Goal: Information Seeking & Learning: Find specific fact

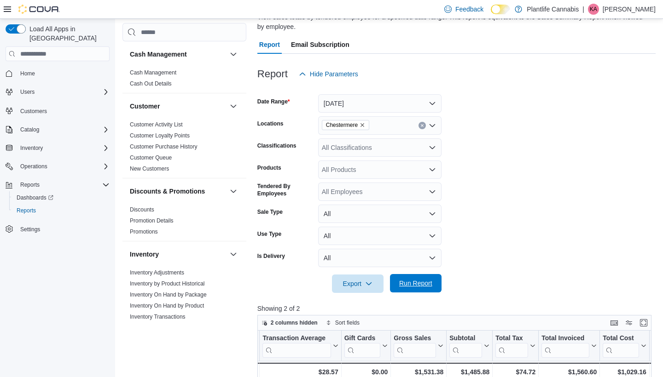
scroll to position [77, 0]
click at [423, 280] on span "Run Report" at bounding box center [415, 283] width 33 height 9
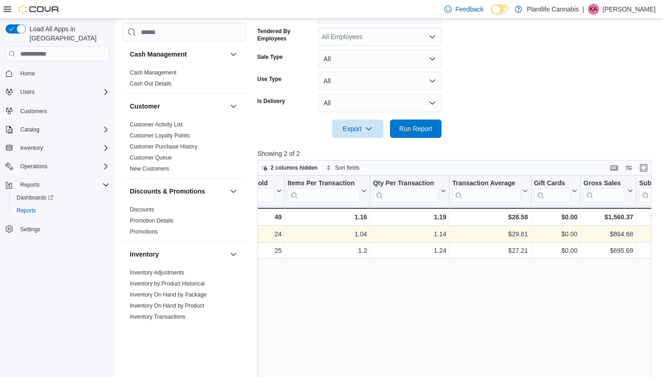
scroll to position [0, 213]
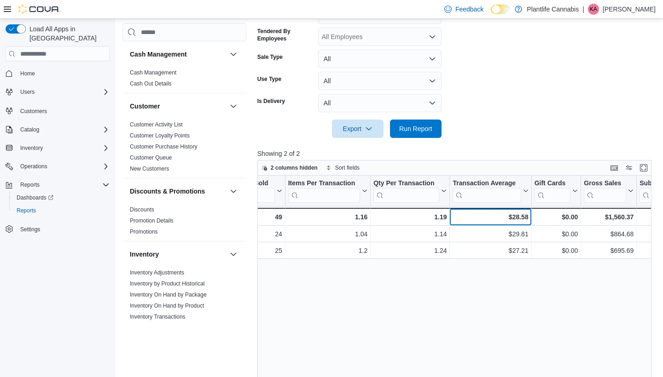
click at [518, 216] on div "$28.58" at bounding box center [489, 217] width 75 height 11
click at [525, 218] on div "$28.58" at bounding box center [489, 217] width 75 height 11
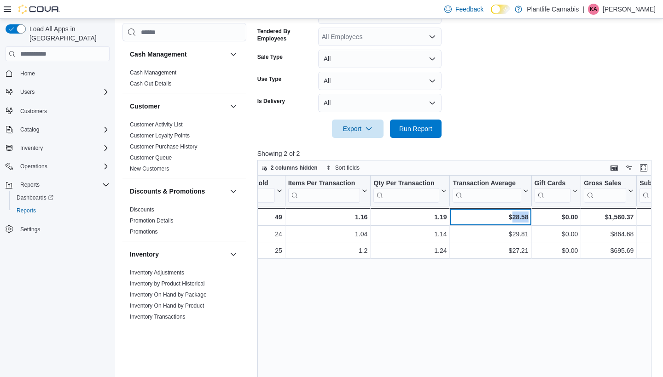
click at [525, 218] on div "$28.58" at bounding box center [489, 217] width 75 height 11
copy div "28.58"
click at [565, 265] on div "Tendered Employee Click to view column header actions Invoices Sold Click to vi…" at bounding box center [454, 319] width 394 height 286
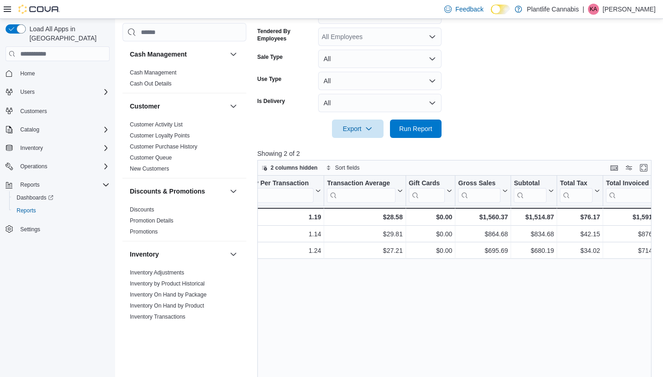
scroll to position [0, 343]
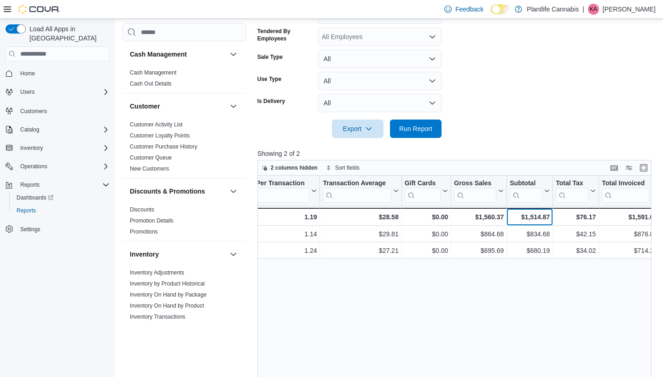
click at [538, 215] on div "$1,514.87" at bounding box center [529, 217] width 40 height 11
copy div "1,514.87"
click at [440, 128] on button "Run Report" at bounding box center [416, 128] width 52 height 18
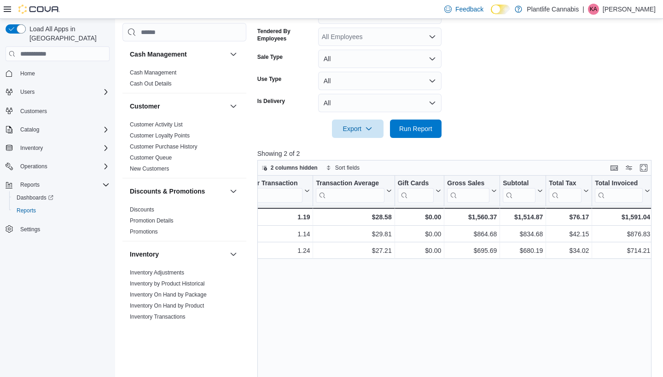
scroll to position [0, 355]
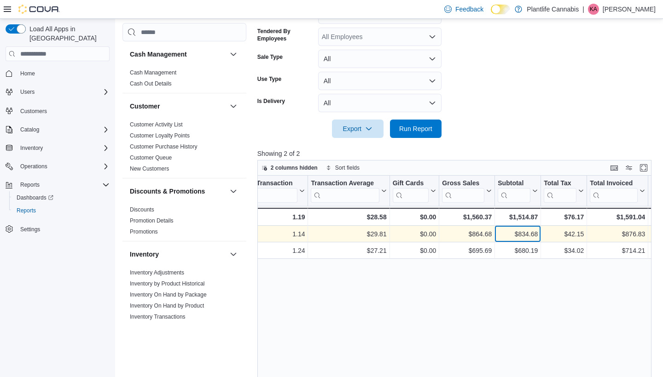
click at [522, 234] on div "$834.68" at bounding box center [517, 234] width 40 height 11
copy div "834.68"
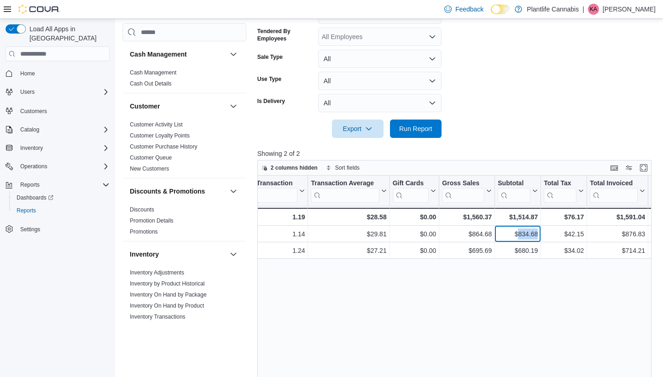
scroll to position [0, 348]
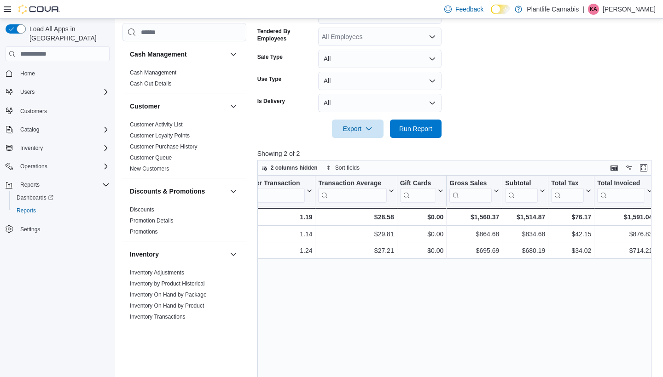
click at [531, 276] on div "Tendered Employee Click to view column header actions Invoices Sold Click to vi…" at bounding box center [454, 319] width 394 height 286
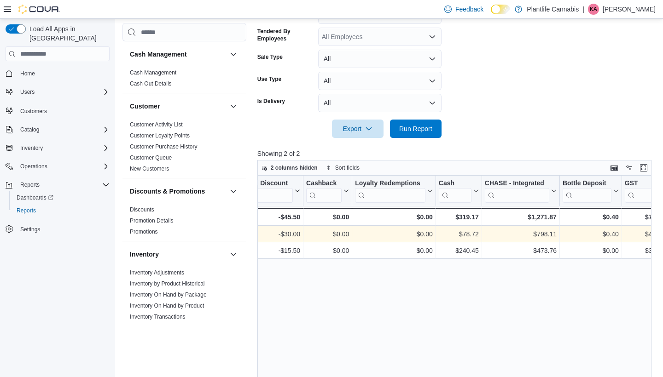
scroll to position [0, 927]
